Goal: Information Seeking & Learning: Learn about a topic

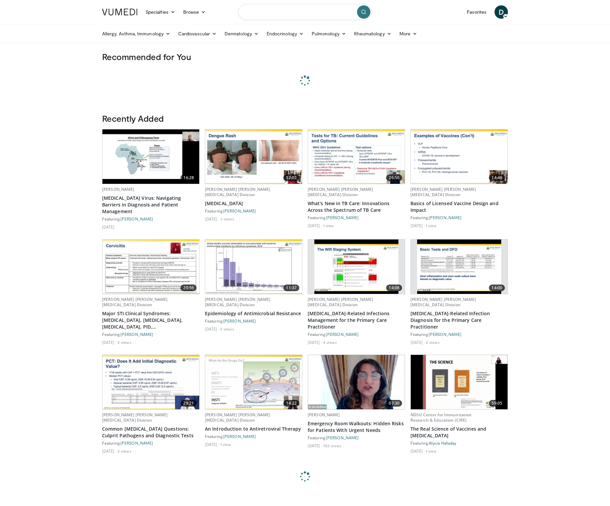
click at [270, 17] on input "Search topics, interventions" at bounding box center [305, 12] width 134 height 16
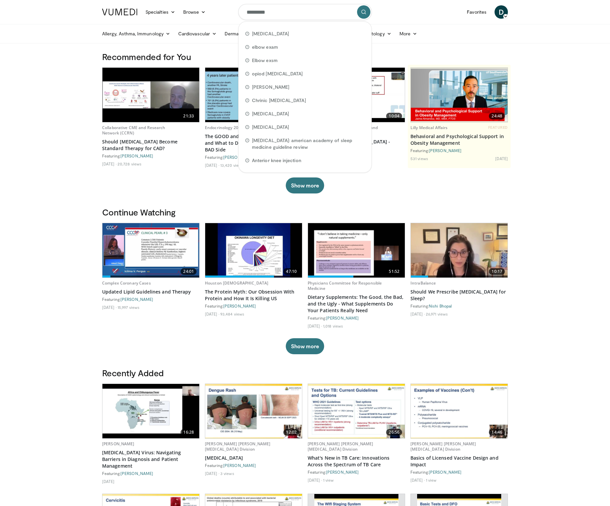
type input "**********"
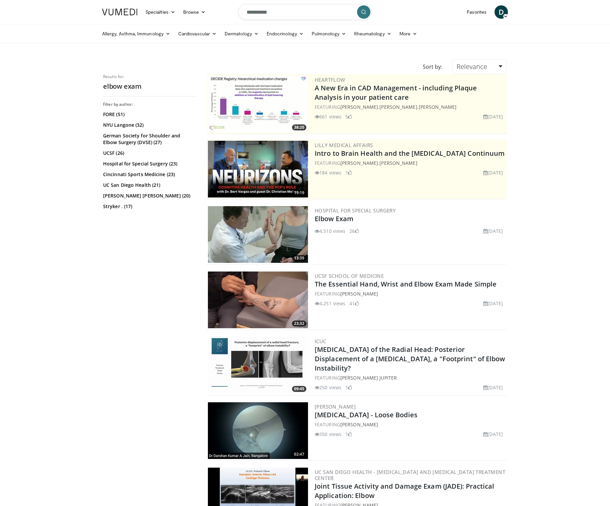
click at [272, 241] on img at bounding box center [258, 234] width 100 height 57
click at [265, 232] on img at bounding box center [258, 234] width 100 height 57
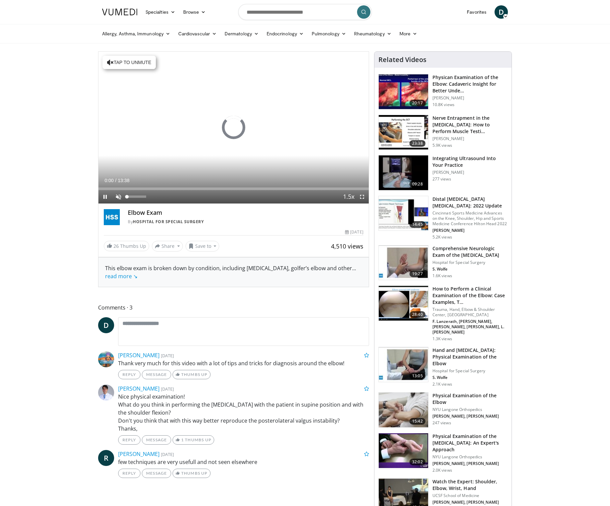
click at [118, 198] on span "Video Player" at bounding box center [118, 196] width 13 height 13
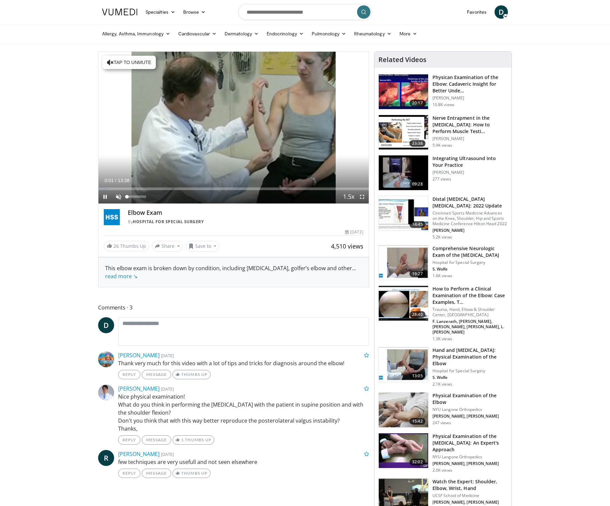
click at [120, 202] on span "Video Player" at bounding box center [118, 196] width 13 height 13
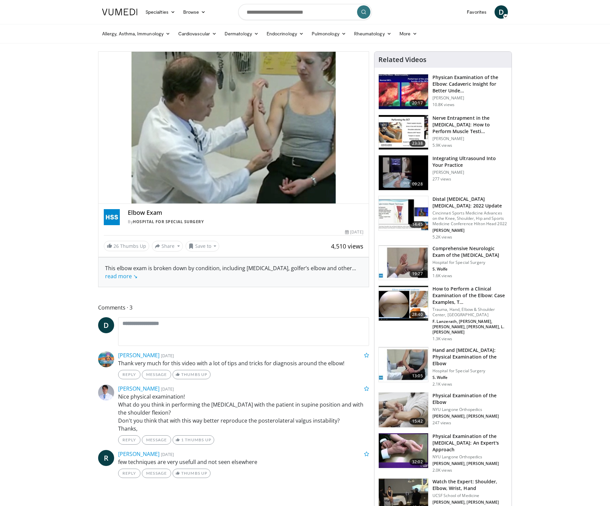
click at [406, 404] on img at bounding box center [403, 410] width 49 height 35
